Goal: Find specific page/section: Find specific page/section

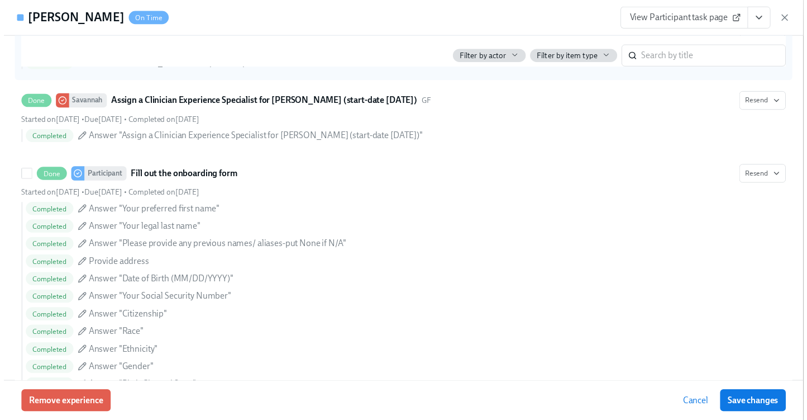
scroll to position [551, 0]
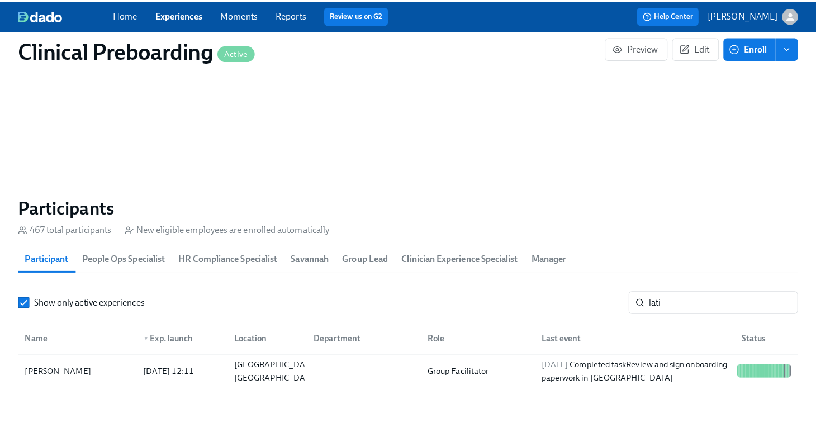
scroll to position [0, 14922]
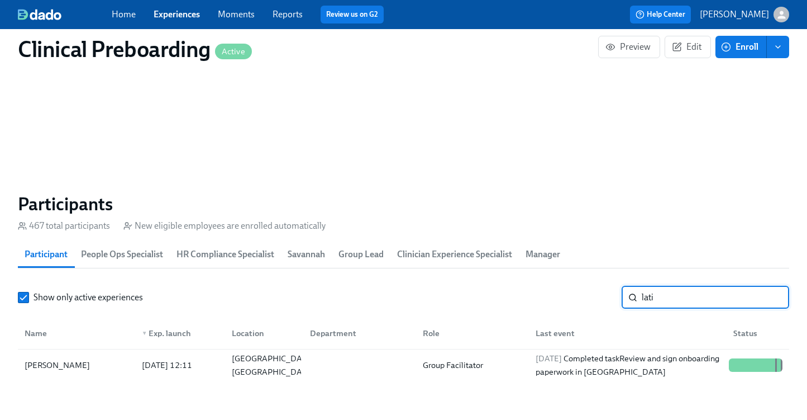
click at [688, 299] on input "lati" at bounding box center [715, 297] width 147 height 22
drag, startPoint x: 688, startPoint y: 300, endPoint x: 558, endPoint y: 302, distance: 130.7
click at [558, 302] on div "Show only active experiences lati ​" at bounding box center [403, 297] width 771 height 22
click at [744, 370] on div at bounding box center [744, 364] width 2 height 13
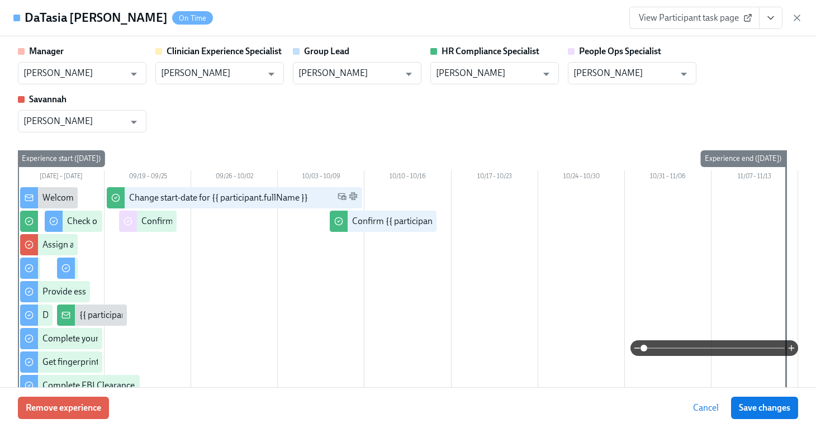
click at [767, 13] on icon "View task page" at bounding box center [770, 17] width 11 height 11
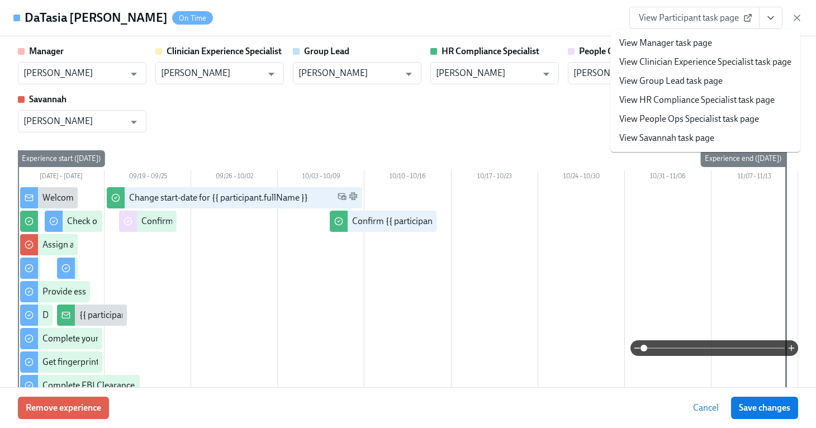
click at [708, 116] on link "View People Ops Specialist task page" at bounding box center [689, 119] width 140 height 12
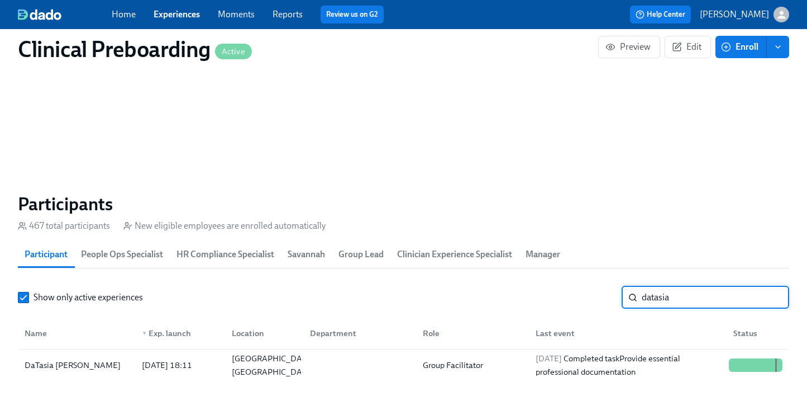
drag, startPoint x: 691, startPoint y: 287, endPoint x: 703, endPoint y: 302, distance: 19.1
click at [703, 302] on input "datasia" at bounding box center [715, 297] width 147 height 22
click at [757, 381] on section "Participants 467 total participants New eligible employees are enrolled automat…" at bounding box center [403, 289] width 771 height 192
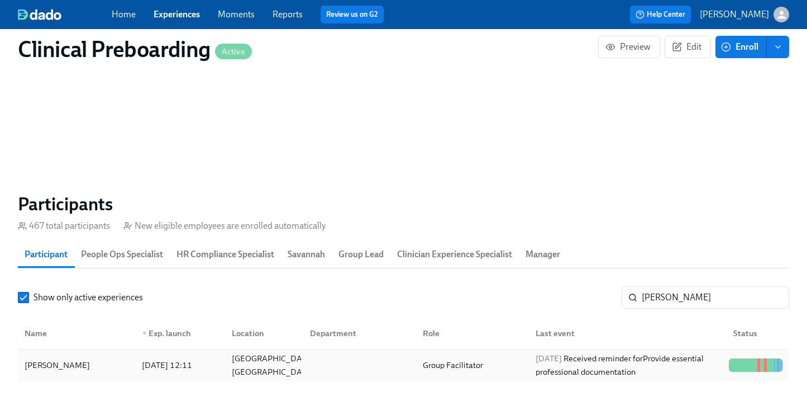
click at [757, 376] on div at bounding box center [756, 365] width 63 height 22
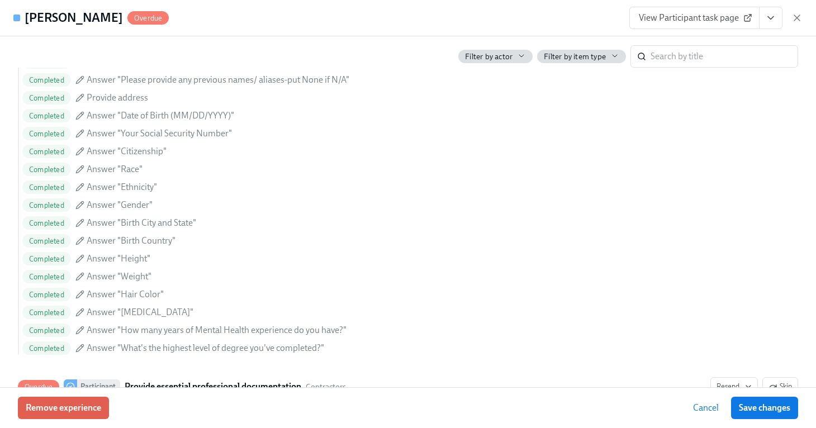
scroll to position [1099, 0]
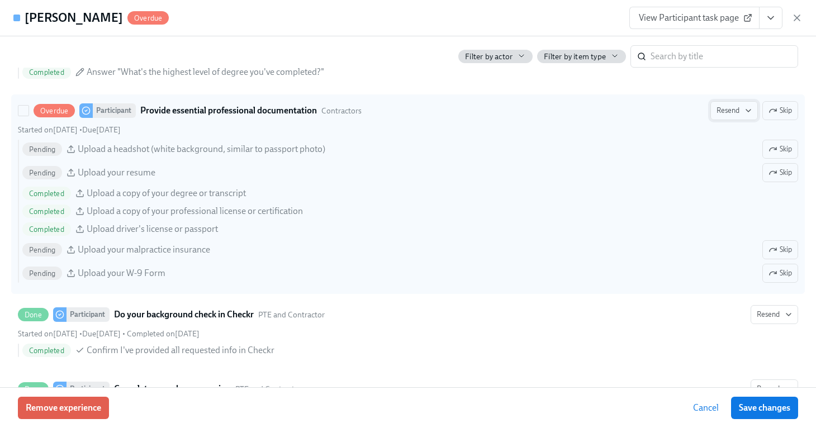
click at [720, 112] on span "Resend" at bounding box center [733, 110] width 35 height 11
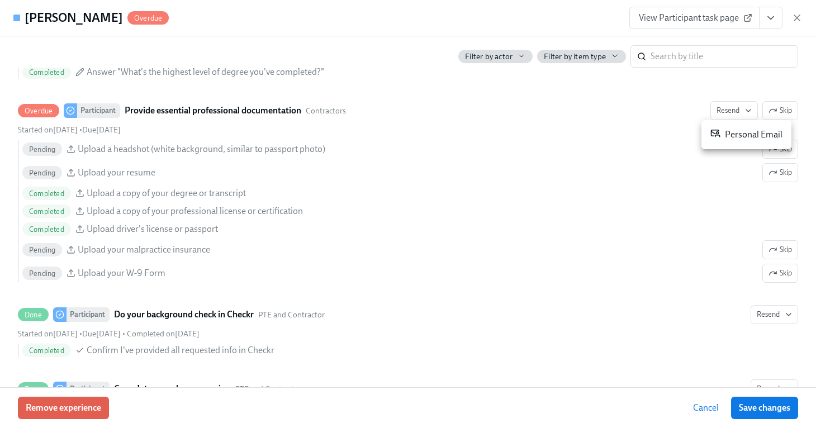
click at [728, 128] on div "Personal Email" at bounding box center [746, 134] width 72 height 13
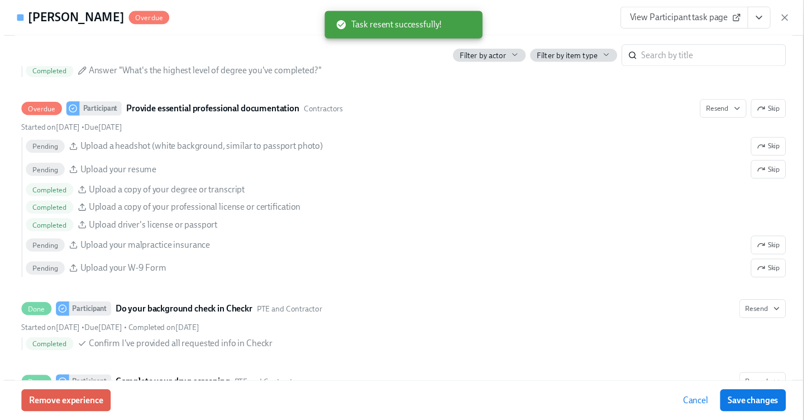
scroll to position [0, 14931]
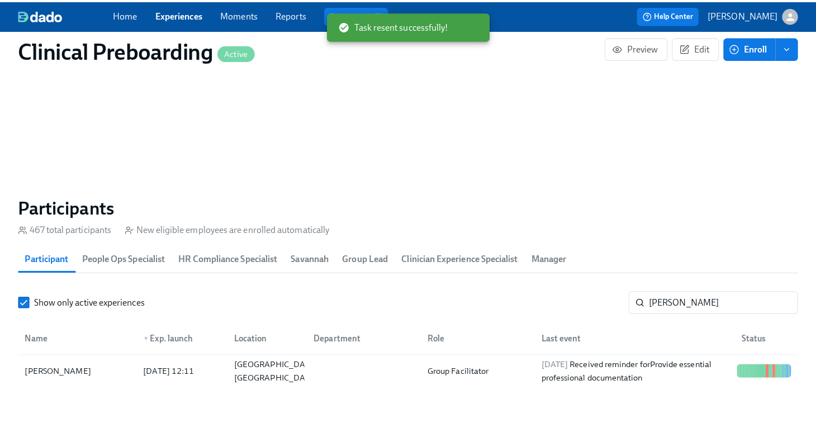
scroll to position [0, 14922]
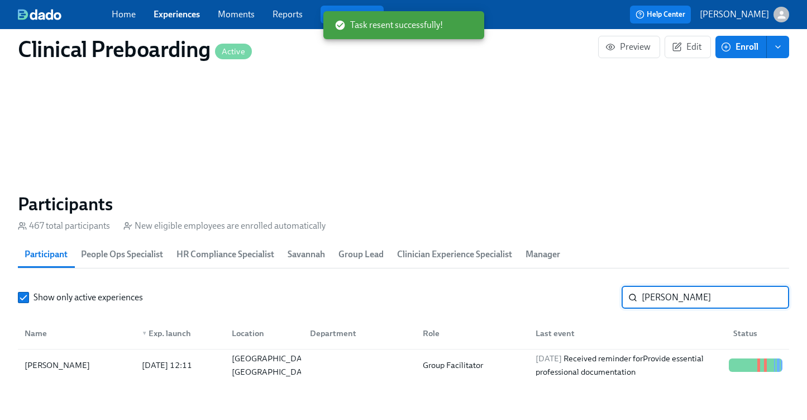
click at [678, 299] on input "[PERSON_NAME]" at bounding box center [715, 297] width 147 height 22
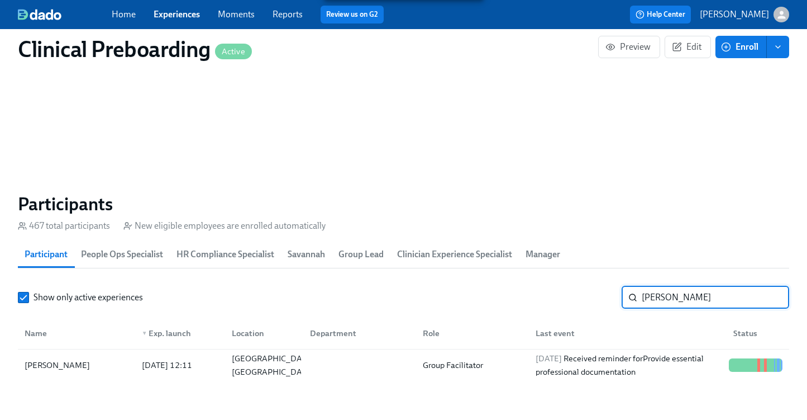
drag, startPoint x: 671, startPoint y: 298, endPoint x: 540, endPoint y: 277, distance: 133.0
click at [546, 279] on section "Participants 467 total participants New eligible employees are enrolled automat…" at bounding box center [403, 289] width 771 height 192
click at [728, 369] on div at bounding box center [756, 364] width 63 height 13
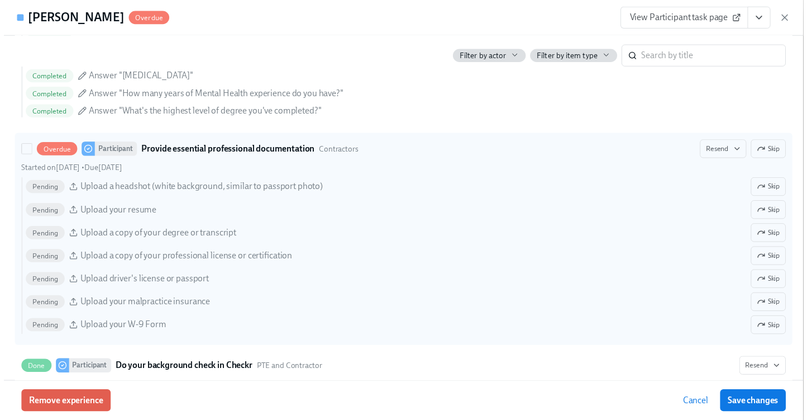
scroll to position [1032, 0]
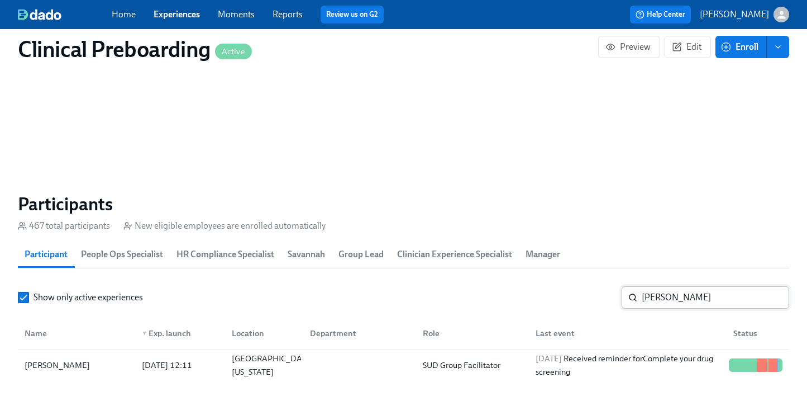
click at [666, 307] on input "[PERSON_NAME]" at bounding box center [715, 297] width 147 height 22
drag, startPoint x: 631, startPoint y: 292, endPoint x: 411, endPoint y: 285, distance: 220.2
click at [475, 278] on section "Participants 467 total participants New eligible employees are enrolled automat…" at bounding box center [403, 289] width 771 height 192
type input "[PERSON_NAME]"
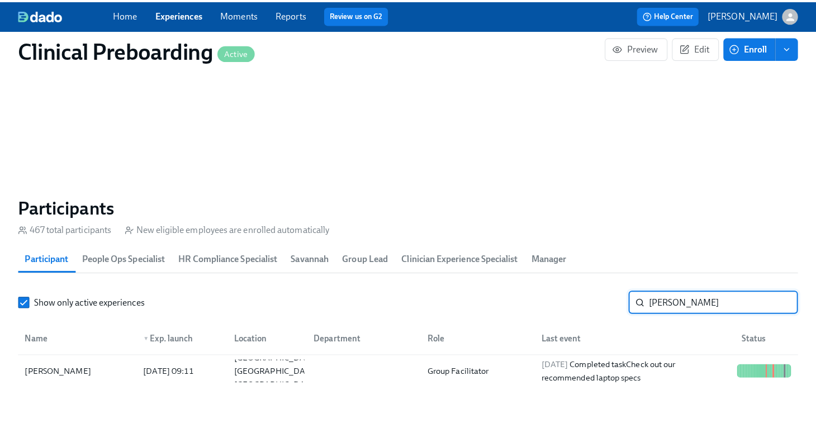
scroll to position [1254, 0]
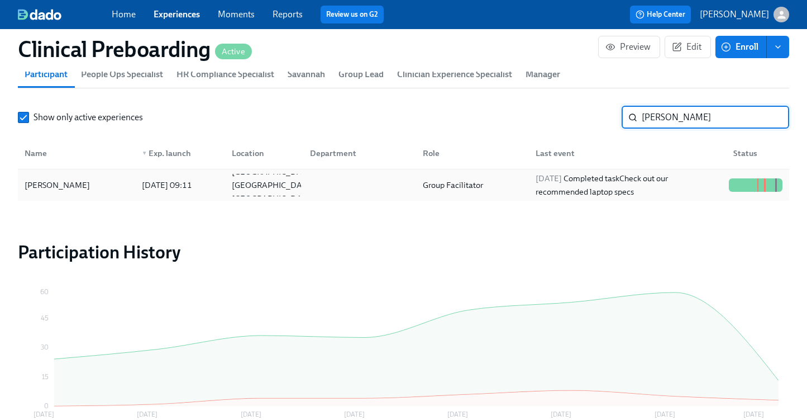
click at [740, 188] on div at bounding box center [741, 184] width 2 height 13
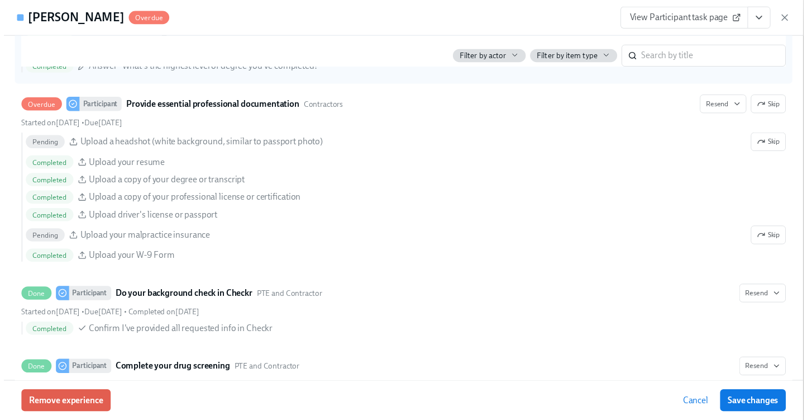
scroll to position [0, 14931]
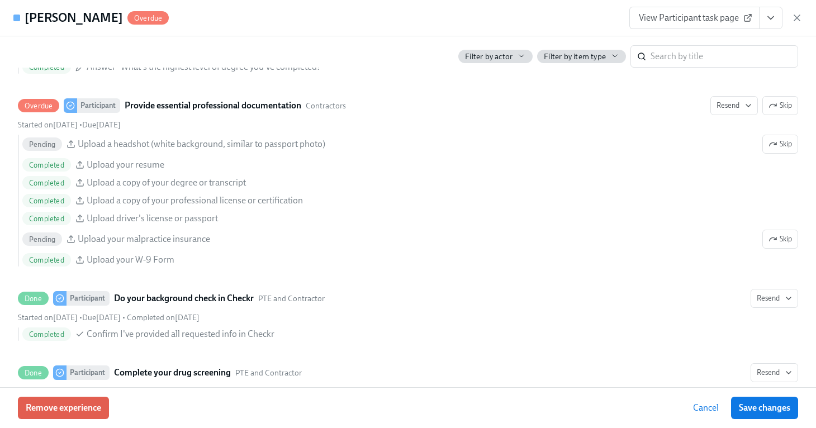
click at [15, 19] on div at bounding box center [16, 18] width 7 height 7
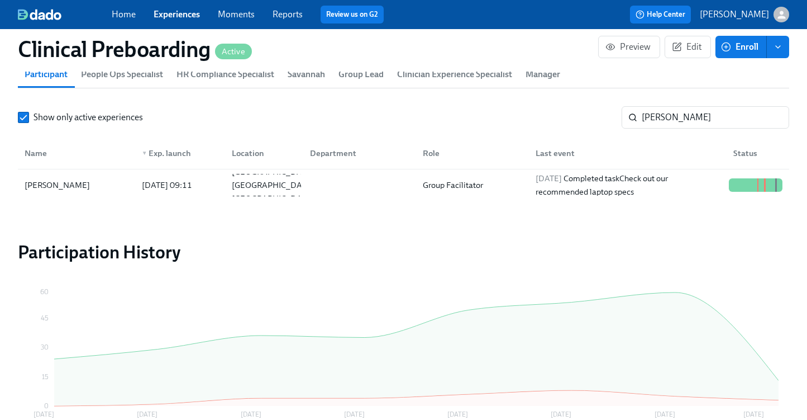
scroll to position [0, 14931]
